Goal: Task Accomplishment & Management: Manage account settings

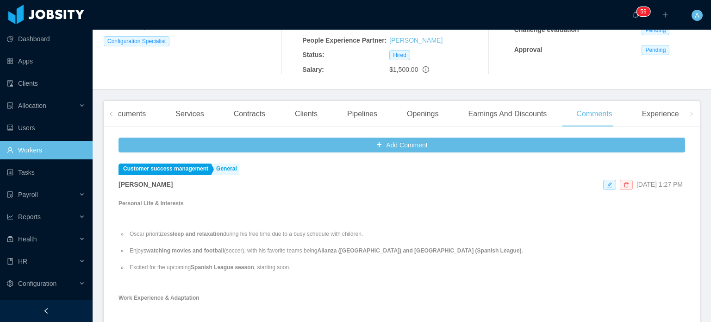
scroll to position [180, 0]
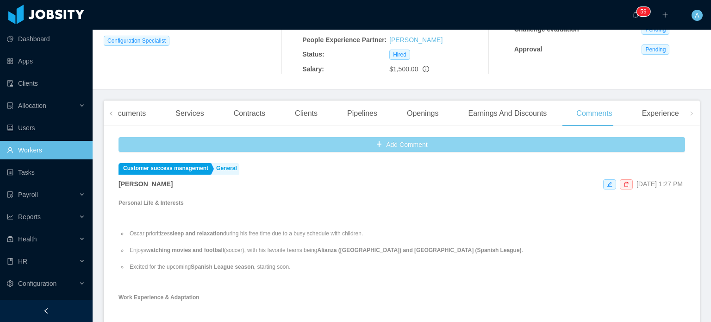
click at [432, 149] on button "Add Comment" at bounding box center [401, 144] width 566 height 15
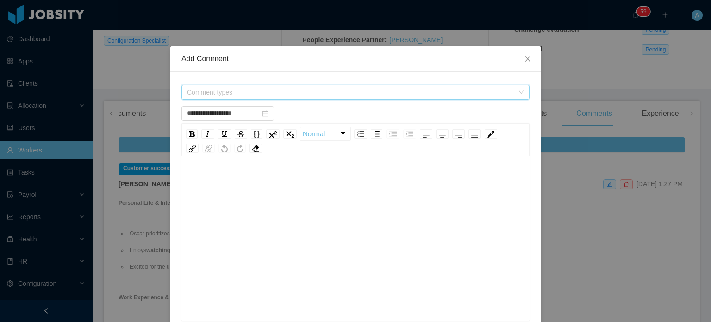
click at [412, 97] on span "Comment types" at bounding box center [352, 92] width 331 height 14
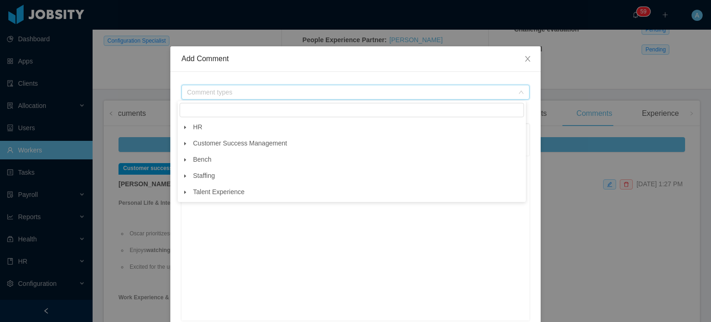
click at [186, 141] on span at bounding box center [185, 143] width 11 height 11
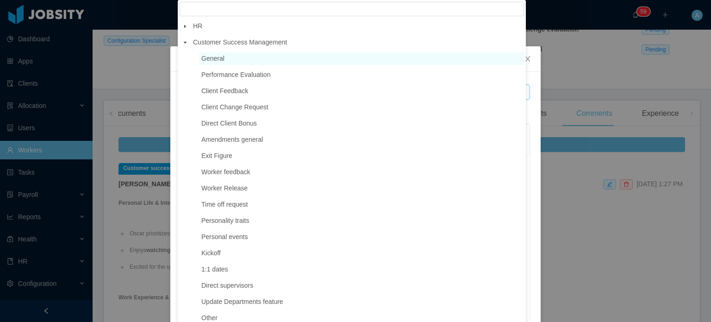
click at [209, 59] on span "General" at bounding box center [212, 58] width 23 height 7
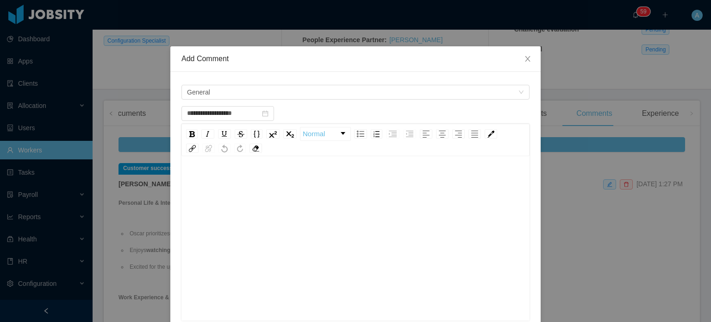
click at [200, 175] on div "rdw-editor" at bounding box center [356, 181] width 334 height 19
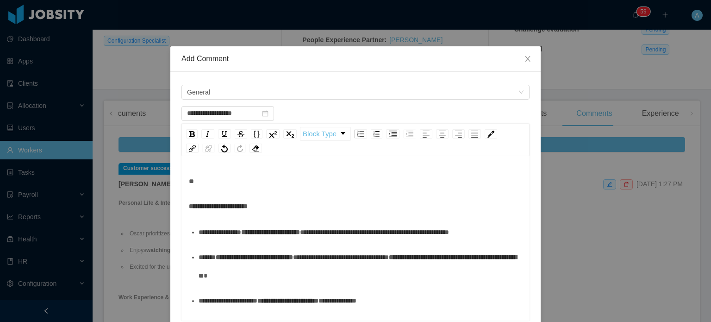
click at [189, 200] on div "**********" at bounding box center [356, 206] width 334 height 19
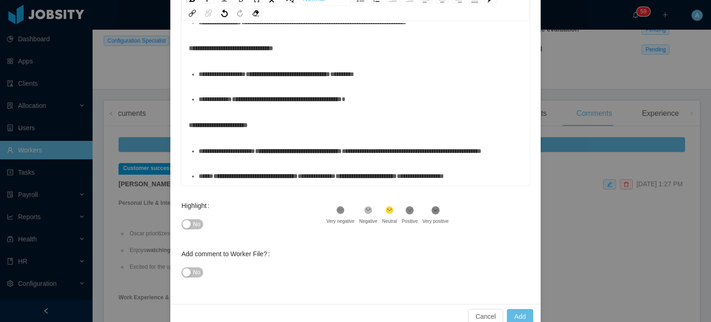
scroll to position [135, 0]
click at [272, 174] on span "**********" at bounding box center [255, 176] width 84 height 6
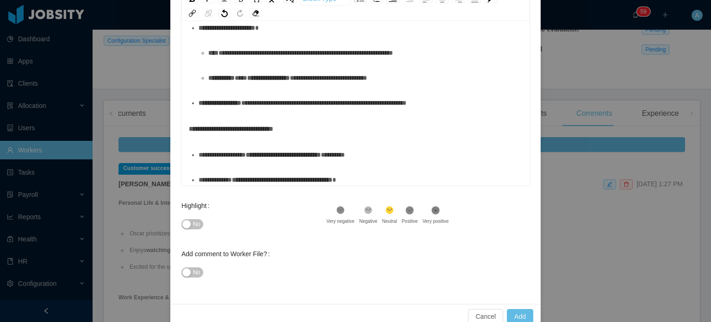
scroll to position [189, 0]
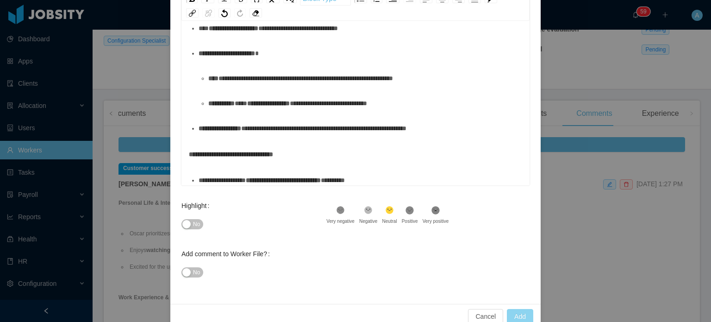
type input "**********"
click at [516, 312] on button "Add" at bounding box center [520, 316] width 26 height 15
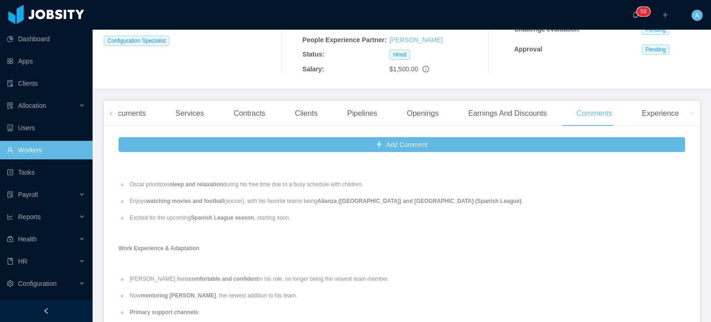
scroll to position [0, 0]
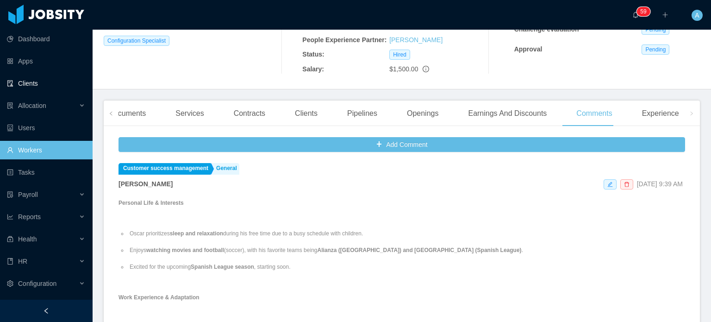
click at [43, 87] on link "Clients" at bounding box center [46, 83] width 78 height 19
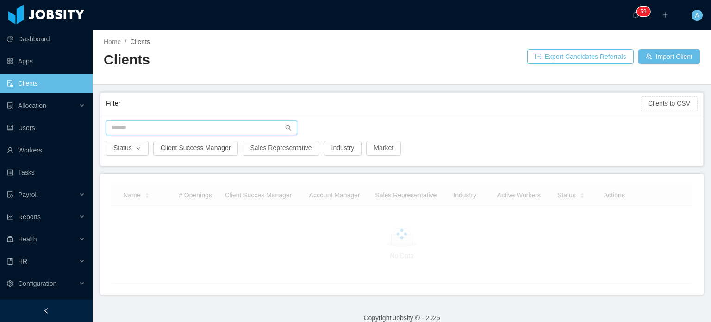
click at [147, 125] on input "text" at bounding box center [201, 127] width 191 height 15
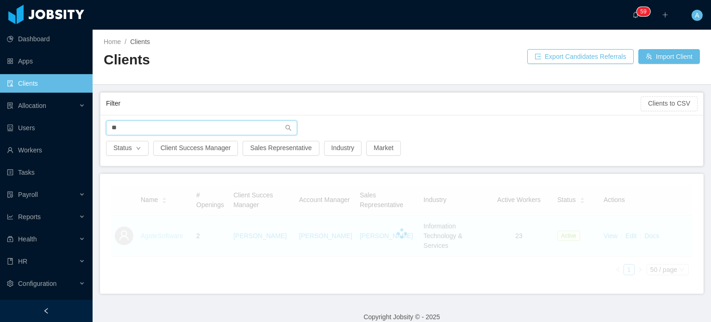
type input "*"
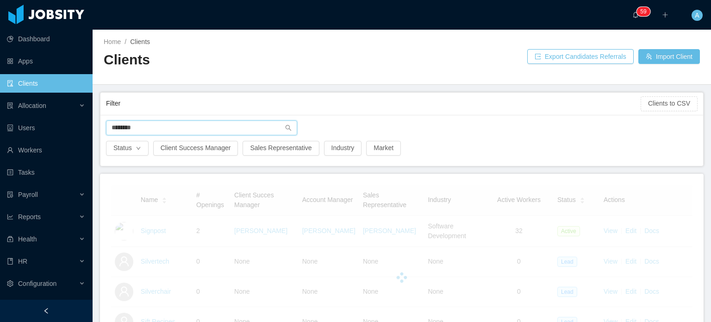
type input "********"
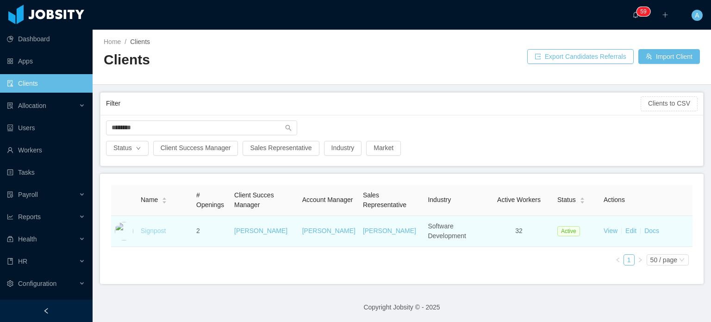
click at [156, 229] on link "Signpost" at bounding box center [153, 230] width 25 height 7
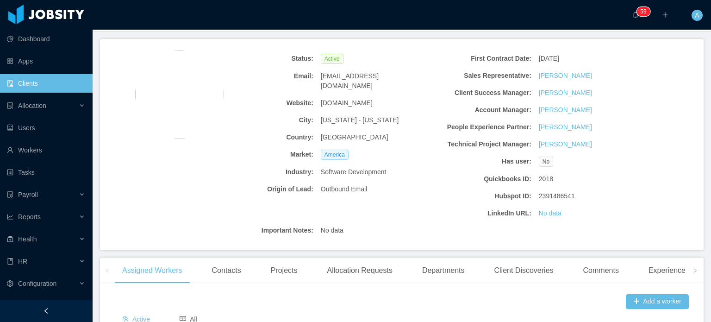
scroll to position [57, 0]
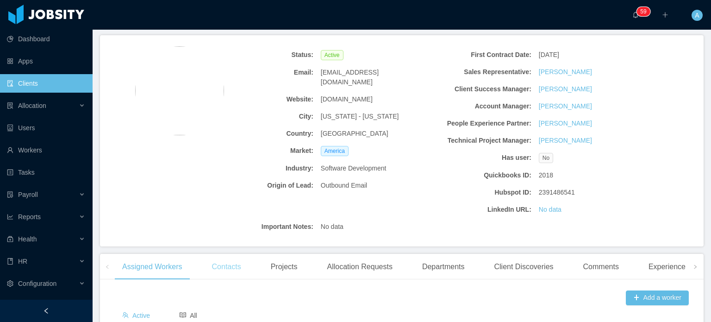
click at [223, 266] on div "Contacts" at bounding box center [227, 267] width 44 height 26
click at [163, 266] on div "Assigned Workers" at bounding box center [152, 267] width 75 height 26
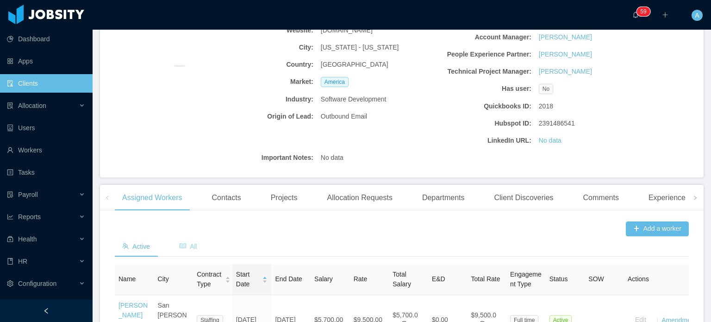
scroll to position [128, 0]
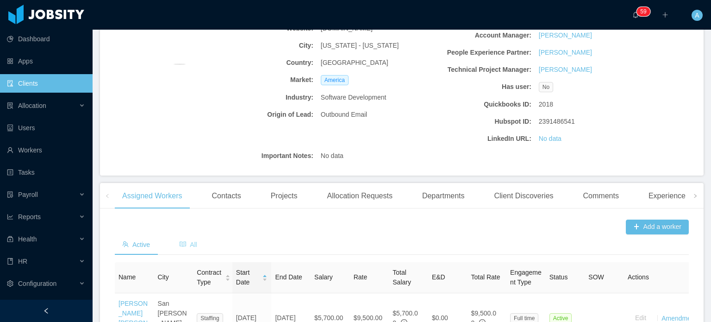
click at [187, 243] on span "All" at bounding box center [189, 244] width 18 height 7
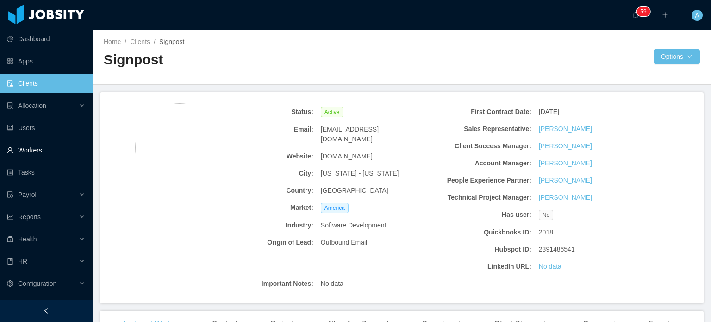
click at [33, 150] on link "Workers" at bounding box center [46, 150] width 78 height 19
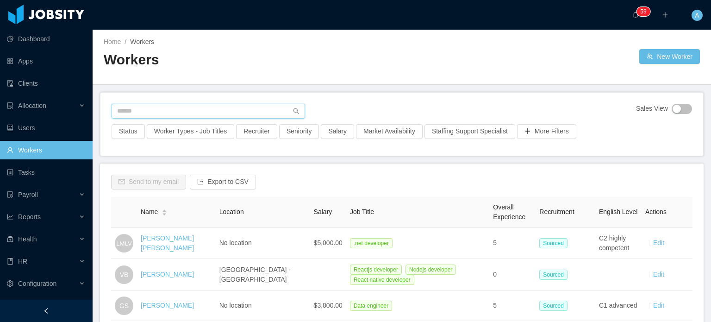
click at [216, 112] on input "text" at bounding box center [208, 111] width 193 height 15
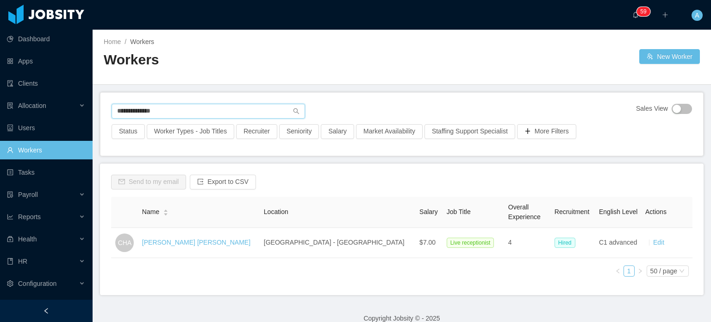
type input "**********"
click at [212, 258] on div "Name Location Salary Job Title Overall Experience Recruitment English Level Act…" at bounding box center [401, 240] width 581 height 87
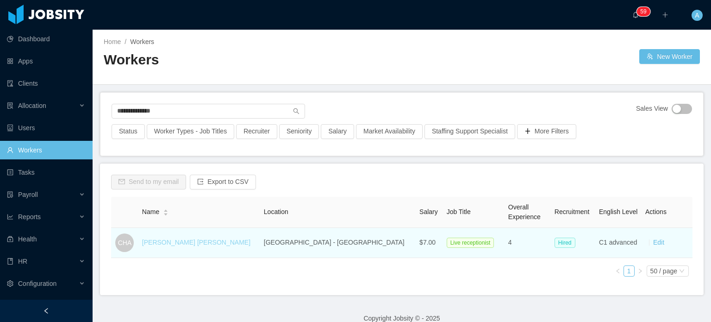
click at [193, 243] on link "[PERSON_NAME] [PERSON_NAME]" at bounding box center [196, 241] width 108 height 7
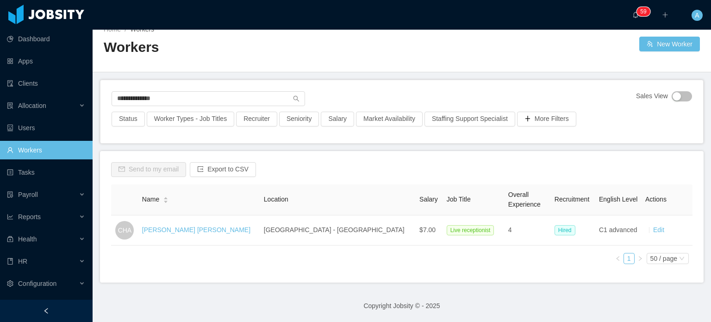
scroll to position [19, 0]
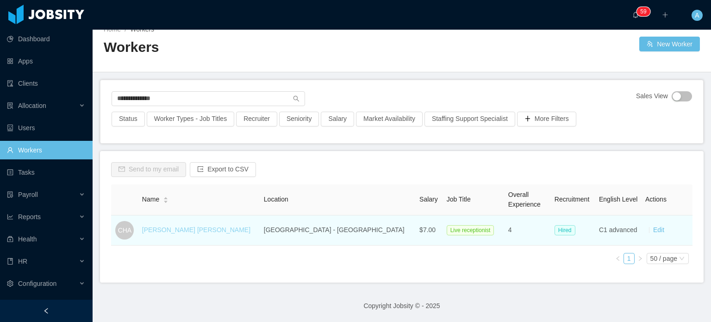
click at [205, 226] on link "[PERSON_NAME] [PERSON_NAME]" at bounding box center [196, 229] width 108 height 7
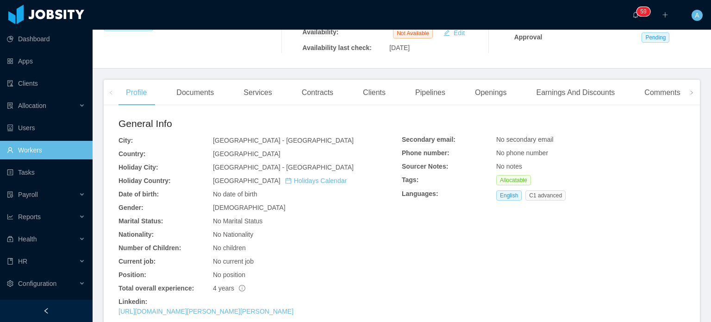
scroll to position [190, 0]
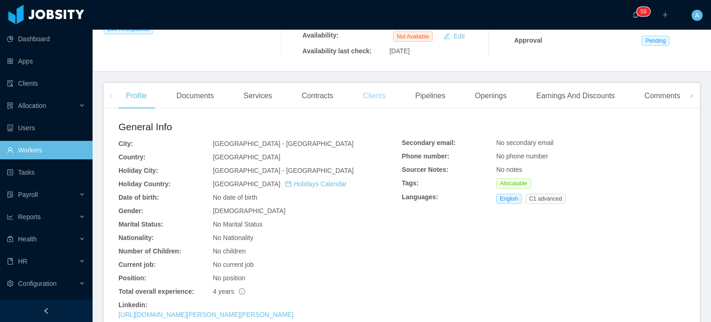
click at [371, 95] on div "Clients" at bounding box center [373, 96] width 37 height 26
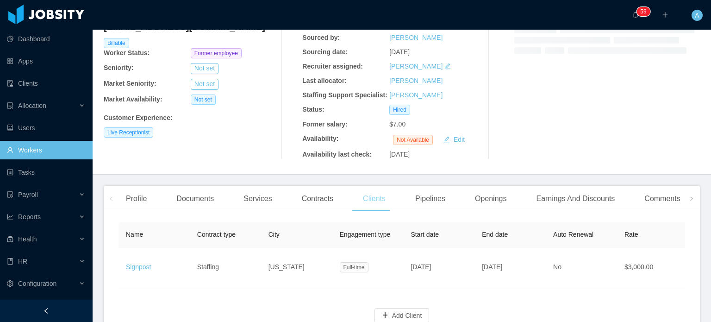
scroll to position [114, 0]
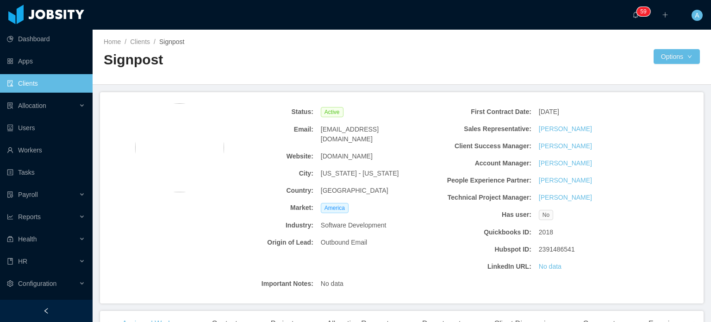
click at [25, 84] on link "Clients" at bounding box center [46, 83] width 78 height 19
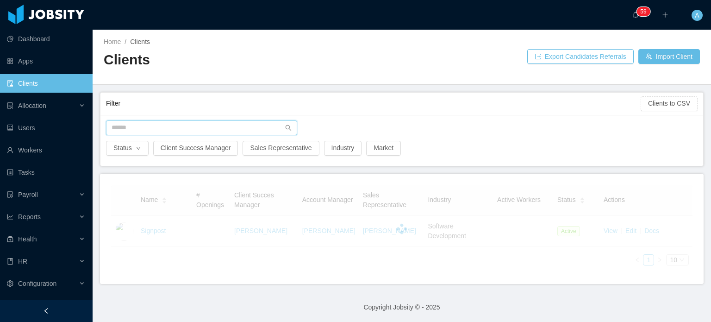
click at [129, 126] on input "text" at bounding box center [201, 127] width 191 height 15
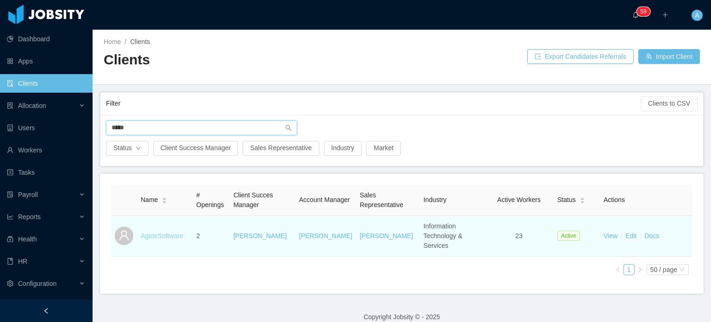
type input "*****"
click at [152, 232] on link "AgateSoftware" at bounding box center [162, 235] width 43 height 7
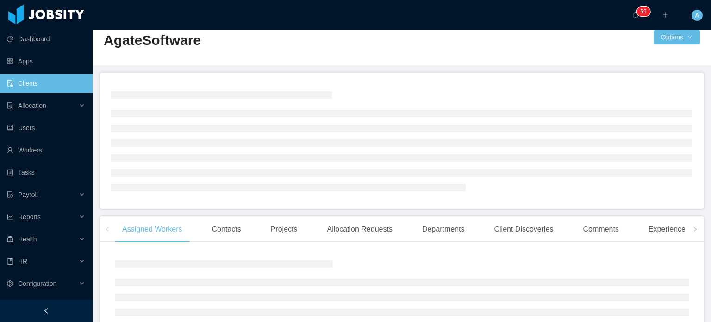
scroll to position [88, 0]
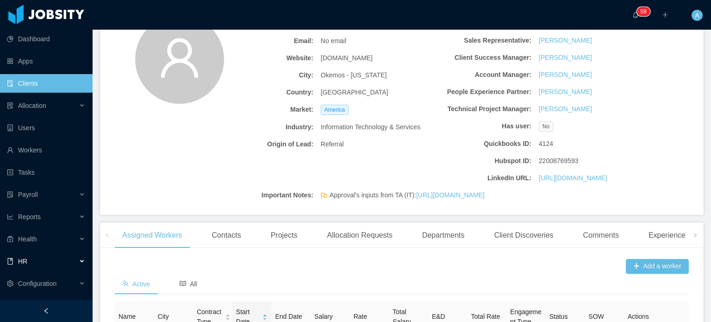
click at [50, 255] on div "HR" at bounding box center [46, 261] width 93 height 19
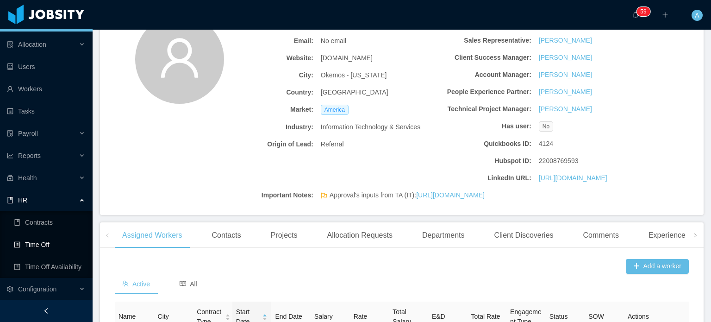
click at [56, 246] on link "Time Off" at bounding box center [49, 244] width 71 height 19
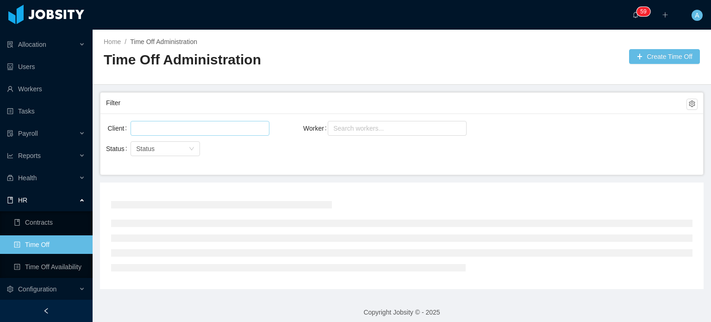
click at [222, 126] on div at bounding box center [198, 128] width 131 height 14
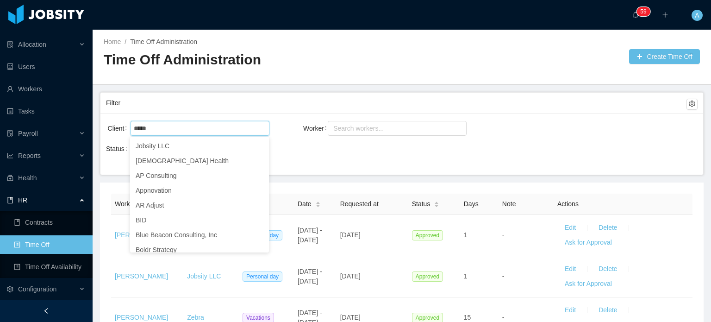
type input "******"
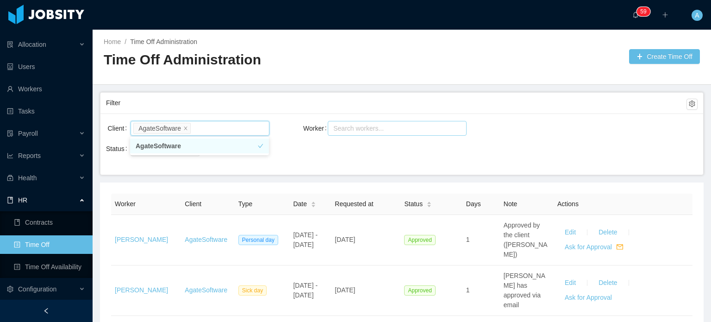
click at [367, 130] on div "Search workers..." at bounding box center [392, 128] width 119 height 9
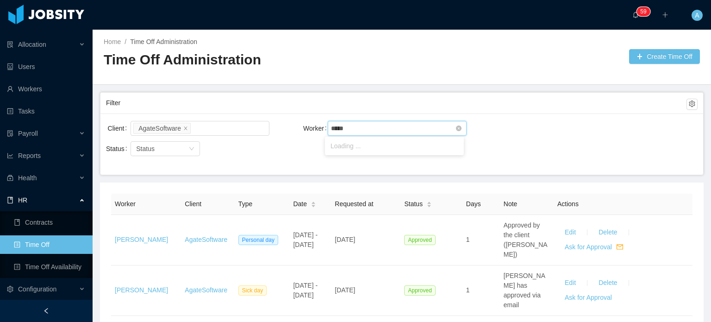
type input "******"
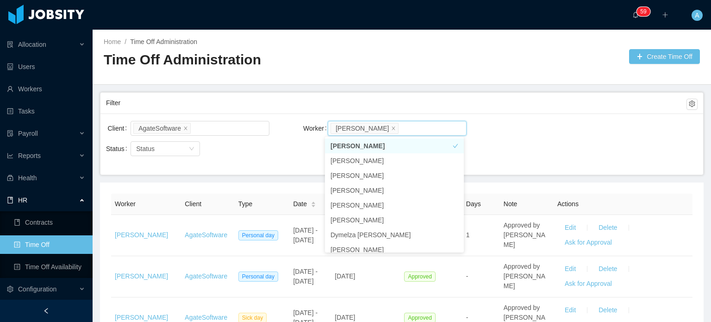
click at [460, 112] on div "Filter" at bounding box center [401, 103] width 591 height 21
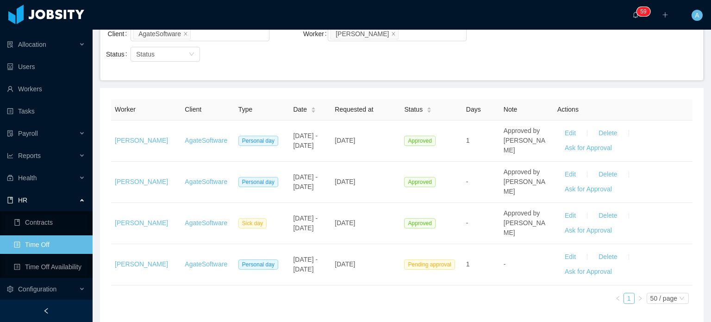
scroll to position [96, 0]
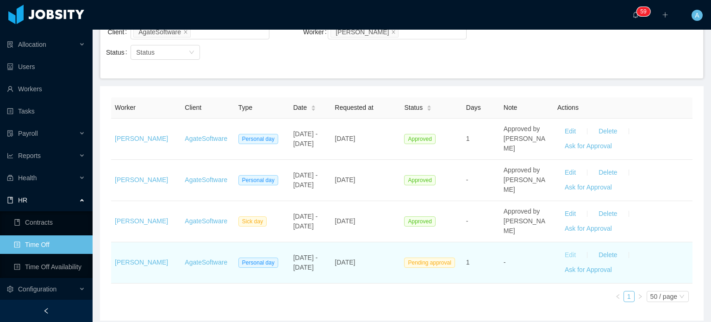
click at [460, 251] on button "Edit" at bounding box center [570, 255] width 26 height 15
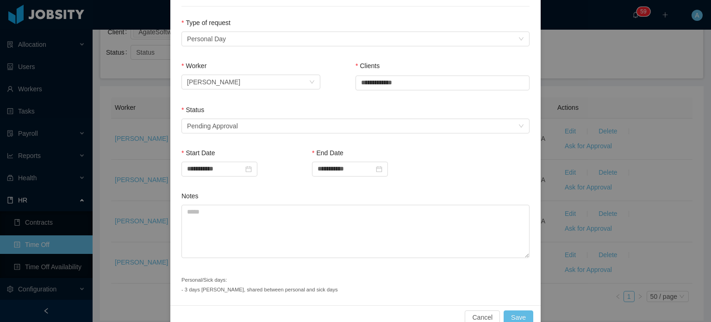
scroll to position [147, 0]
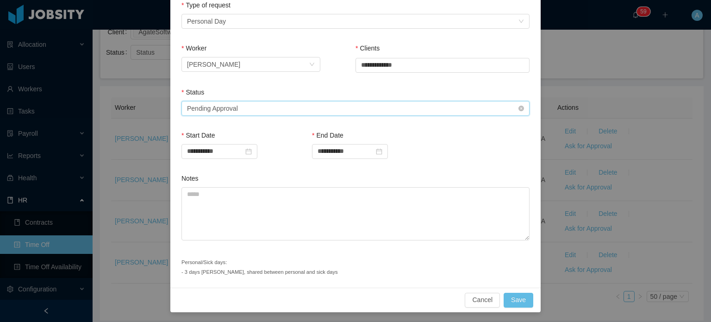
click at [412, 112] on div "Select status Pending Approval" at bounding box center [352, 108] width 331 height 14
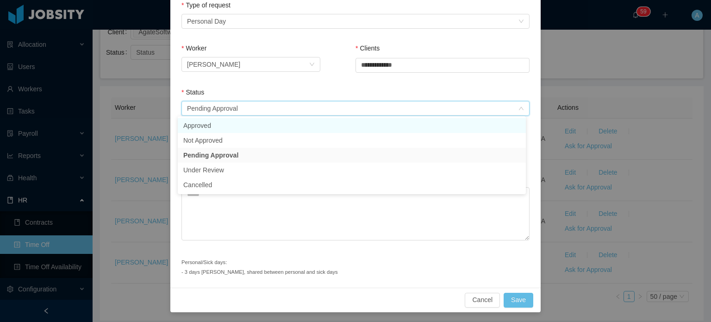
click at [339, 118] on li "Approved" at bounding box center [352, 125] width 348 height 15
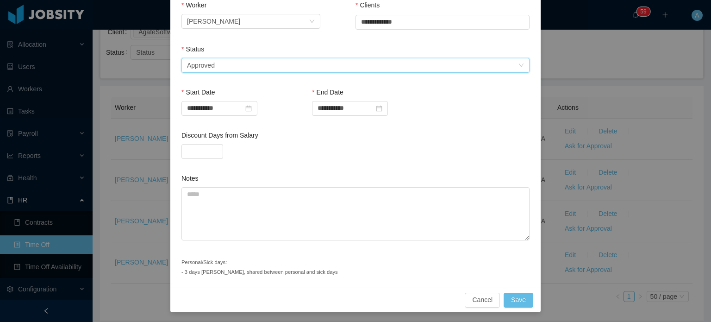
scroll to position [190, 0]
click at [460, 264] on button "Save" at bounding box center [519, 300] width 30 height 15
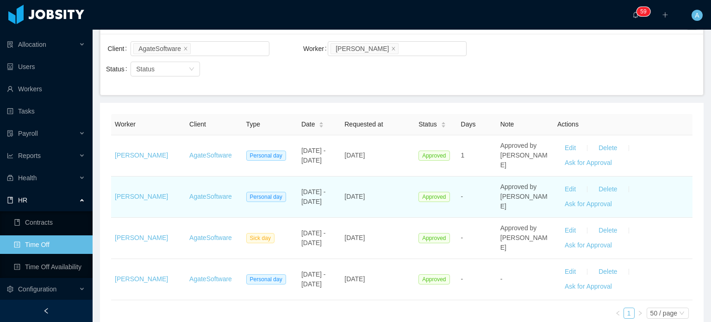
scroll to position [0, 0]
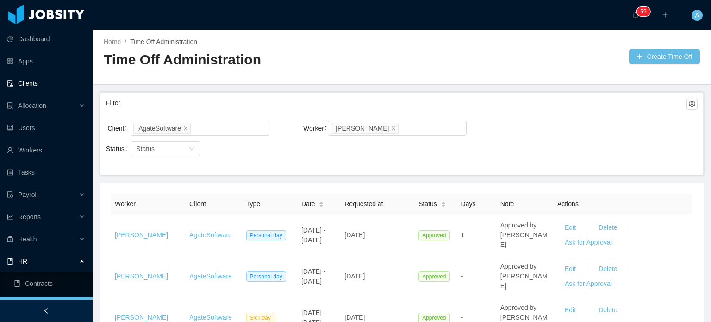
click at [31, 80] on link "Clients" at bounding box center [46, 83] width 78 height 19
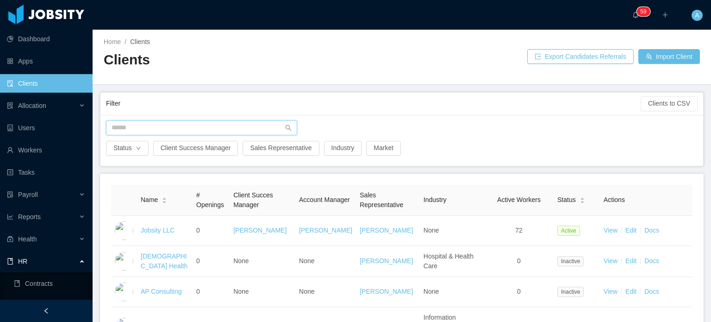
click at [143, 126] on input "text" at bounding box center [201, 127] width 191 height 15
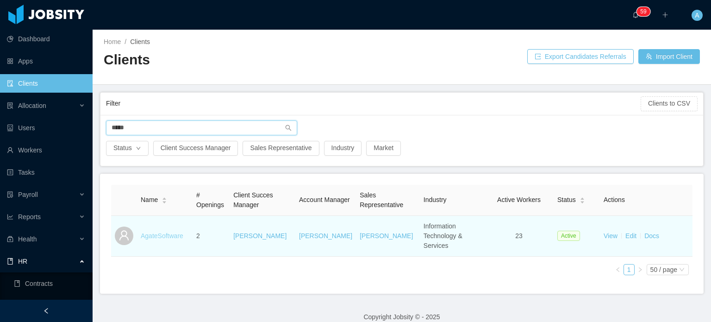
type input "*****"
click at [161, 233] on link "AgateSoftware" at bounding box center [162, 235] width 43 height 7
